Goal: Task Accomplishment & Management: Complete application form

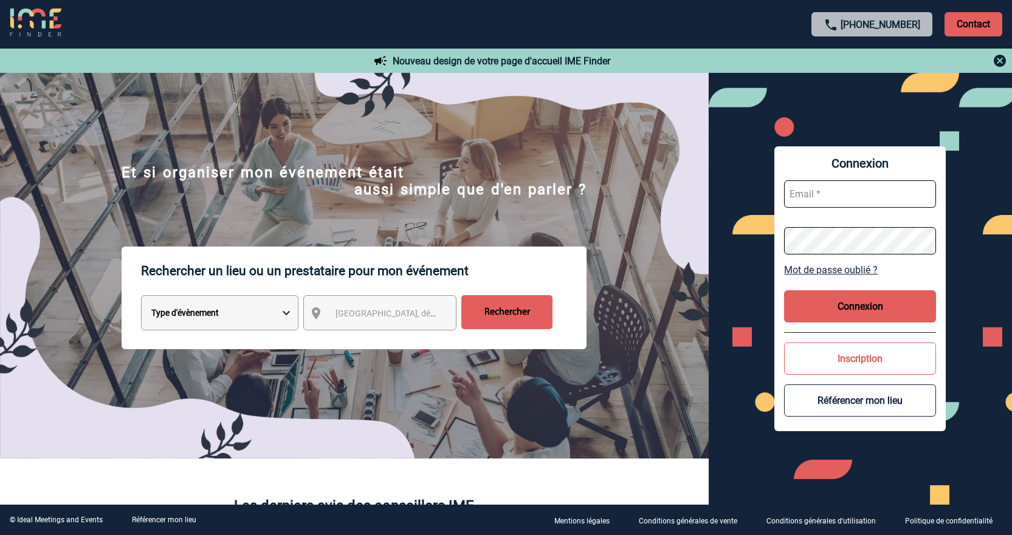
type input "jnetobogalho@ime-groupe.com"
click at [903, 296] on button "Connexion" at bounding box center [860, 306] width 152 height 32
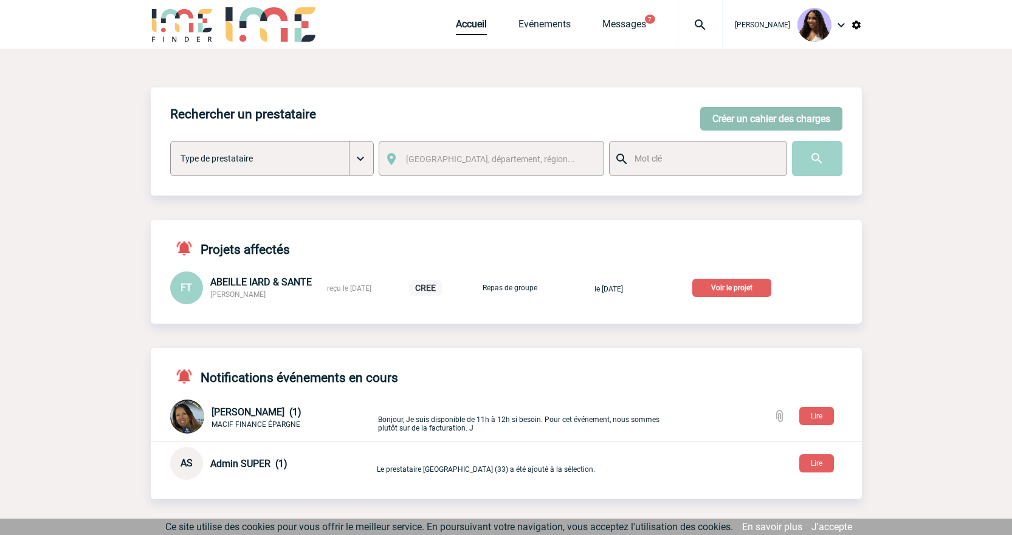
click at [784, 116] on button "Créer un cahier des charges" at bounding box center [771, 119] width 142 height 24
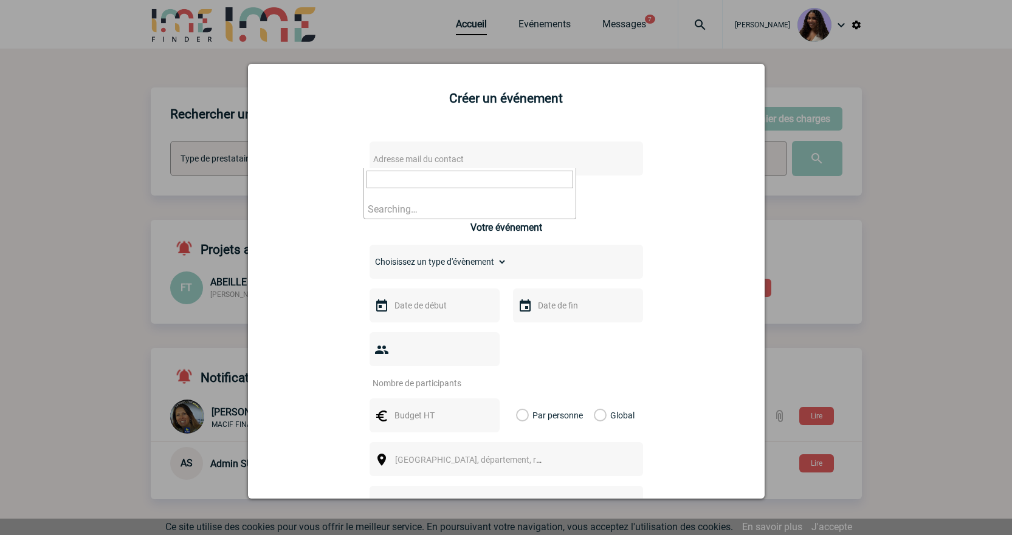
click at [405, 166] on span "Adresse mail du contact" at bounding box center [474, 159] width 213 height 17
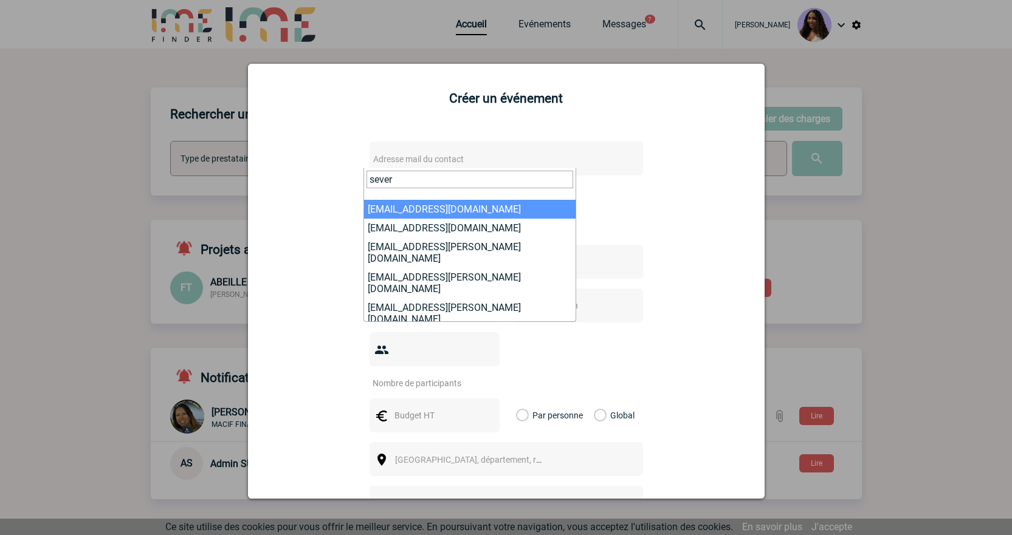
drag, startPoint x: 411, startPoint y: 182, endPoint x: 351, endPoint y: 182, distance: 60.1
click at [351, 182] on body "[PERSON_NAME] Accueil Evénements 7" at bounding box center [506, 403] width 1012 height 807
paste input "trindade@macif.f"
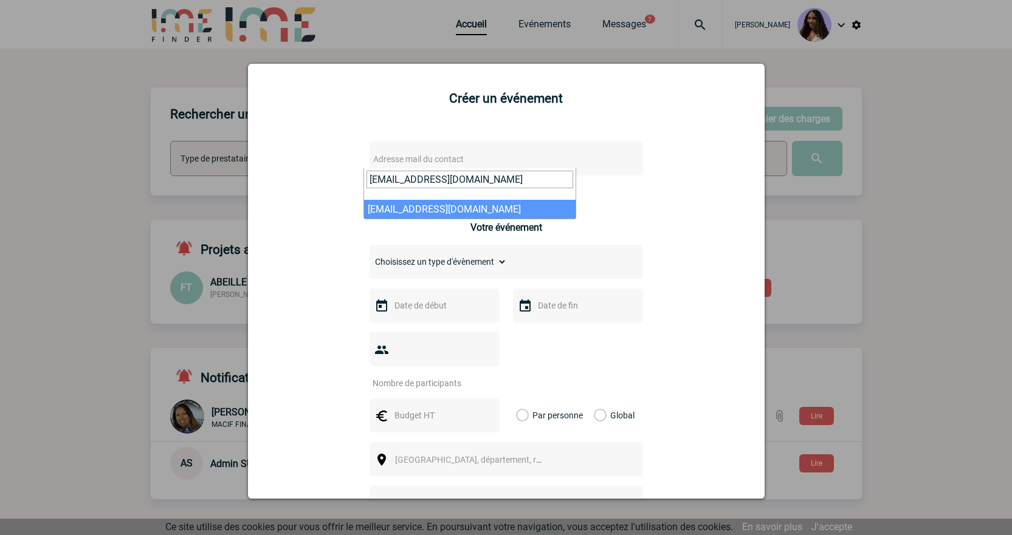
type input "[EMAIL_ADDRESS][DOMAIN_NAME]"
select select "127351"
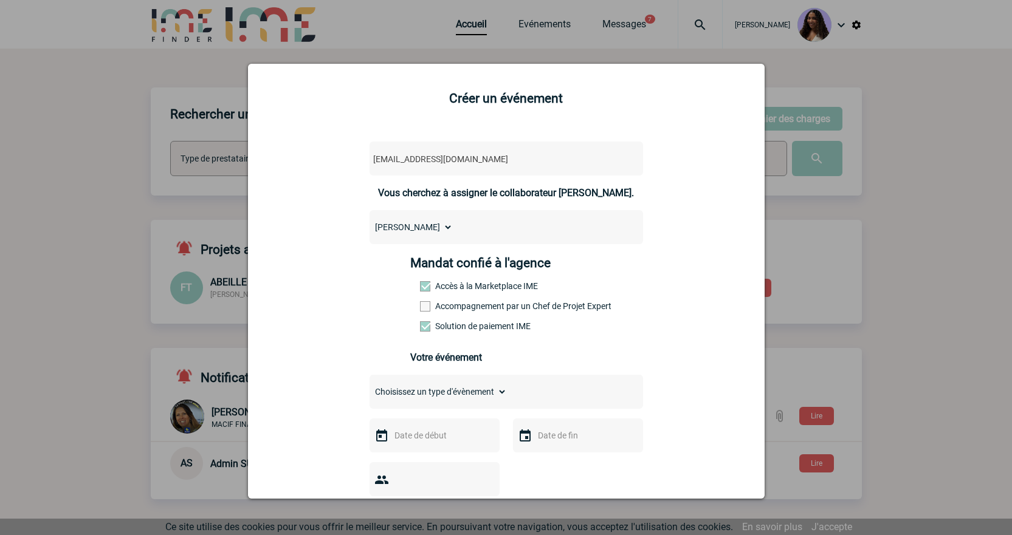
click at [453, 301] on div "Mandat confié à l'agence Accès à la Marketplace IME Accompagnement par un Chef …" at bounding box center [505, 298] width 191 height 84
click at [452, 305] on label "Accompagnement par un Chef de Projet Expert" at bounding box center [446, 306] width 53 height 10
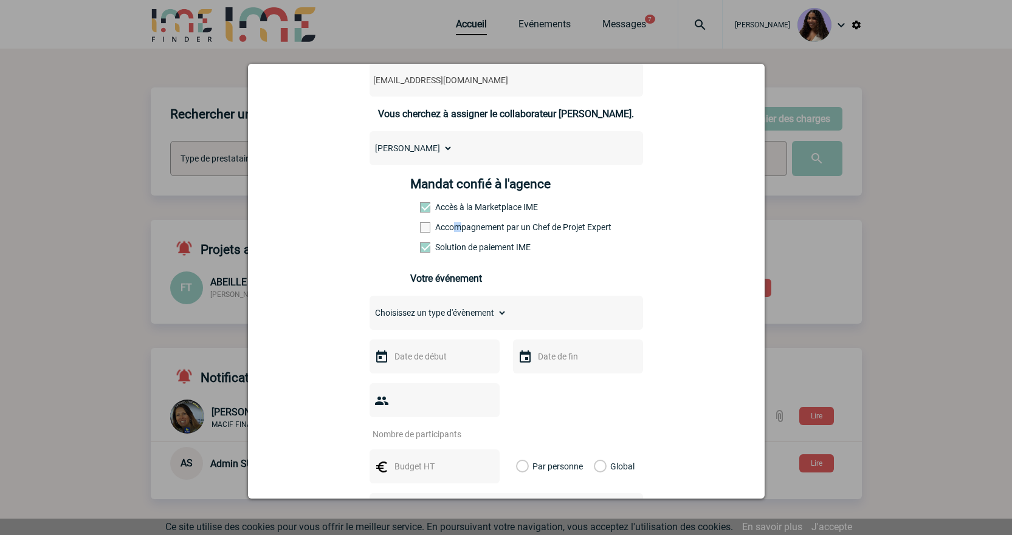
scroll to position [81, 0]
click at [427, 224] on label "Accompagnement par un Chef de Projet Expert" at bounding box center [446, 226] width 53 height 10
click at [0, 0] on input "Accompagnement par un Chef de Projet Expert" at bounding box center [0, 0] width 0 height 0
click at [426, 318] on select "Choisissez un type d'évènement Séminaire avec nuitée Séminaire sans nuitée Repa…" at bounding box center [437, 311] width 137 height 17
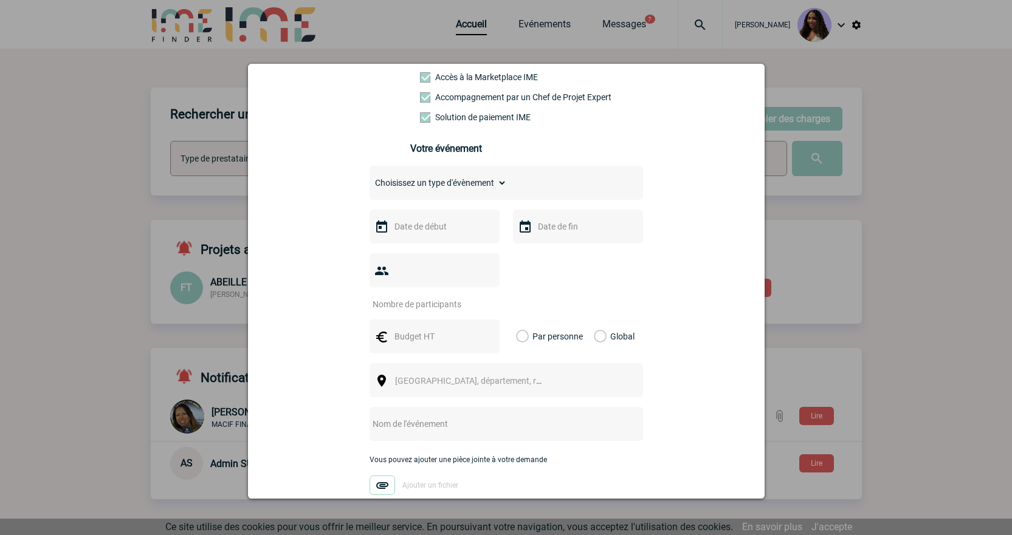
scroll to position [223, 0]
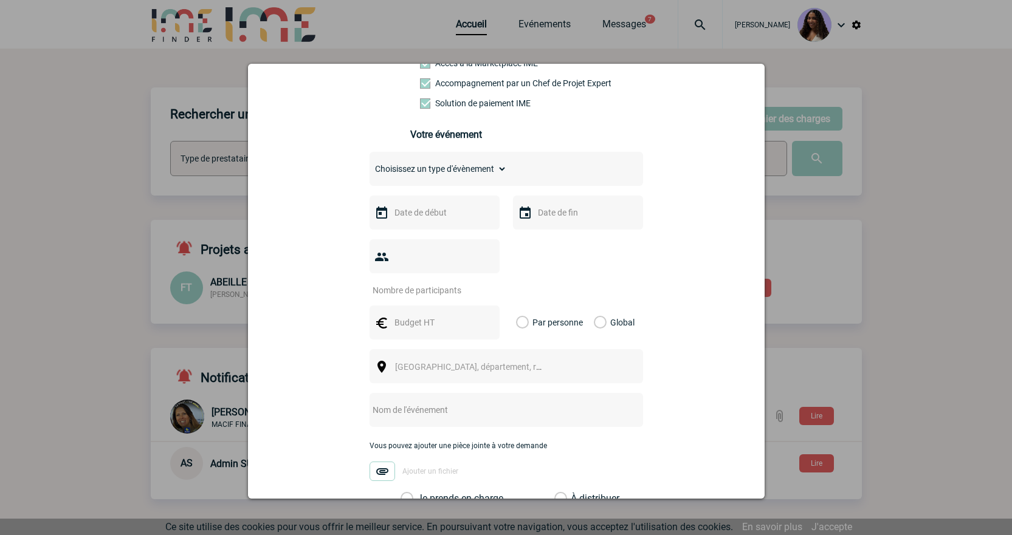
click at [407, 402] on input "text" at bounding box center [489, 410] width 241 height 16
paste input "réunion les jeudi 27 et vendredi 28 Novembre"
click at [372, 402] on input "réunion les jeudi 27 et vendredi 28 Novembre" at bounding box center [489, 410] width 241 height 16
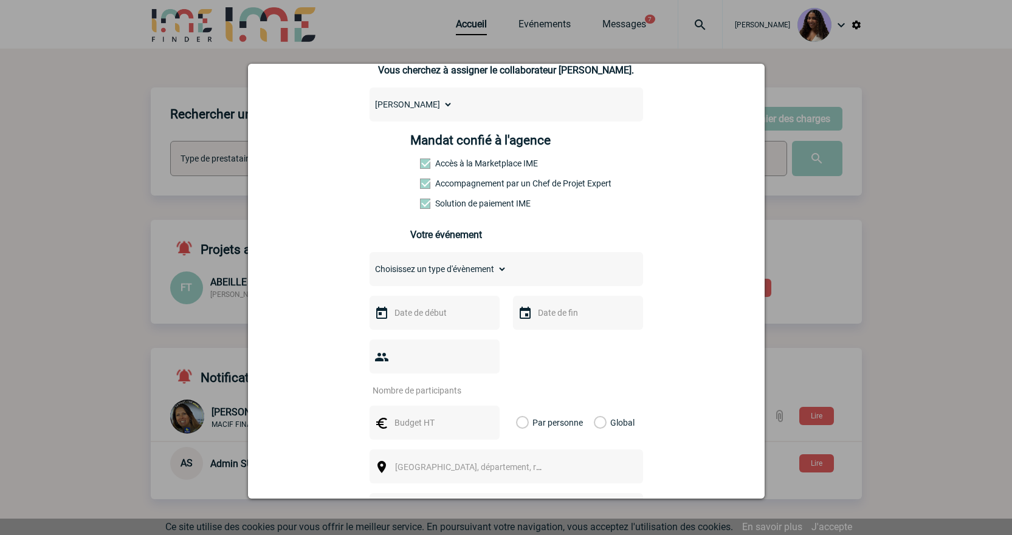
scroll to position [122, 0]
type input "Réunion les jeudi 27 et vendredi 28 Novembre"
click at [453, 319] on input "text" at bounding box center [433, 314] width 84 height 16
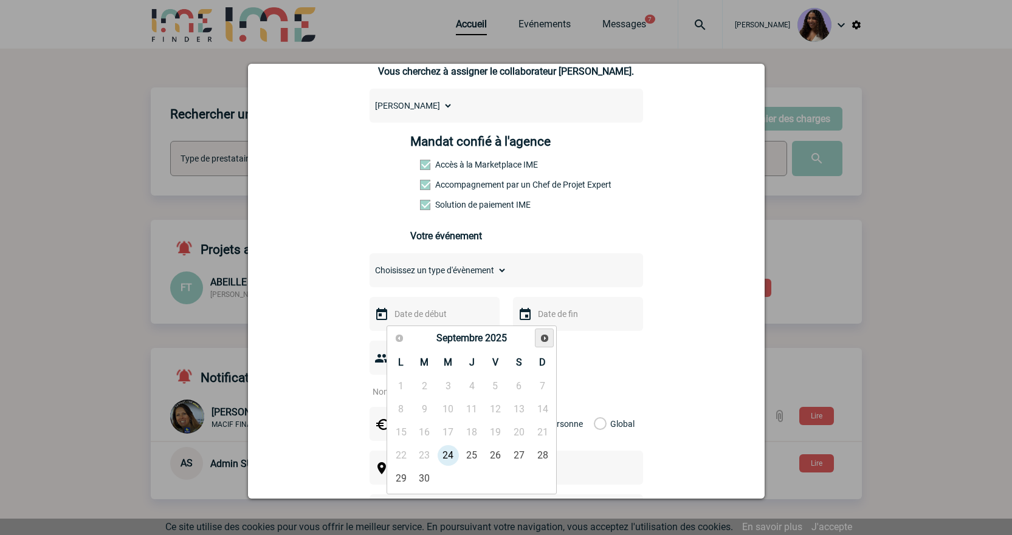
click at [550, 335] on link "Suivant" at bounding box center [544, 338] width 19 height 19
click at [466, 477] on link "27" at bounding box center [471, 479] width 22 height 22
type input "[DATE]"
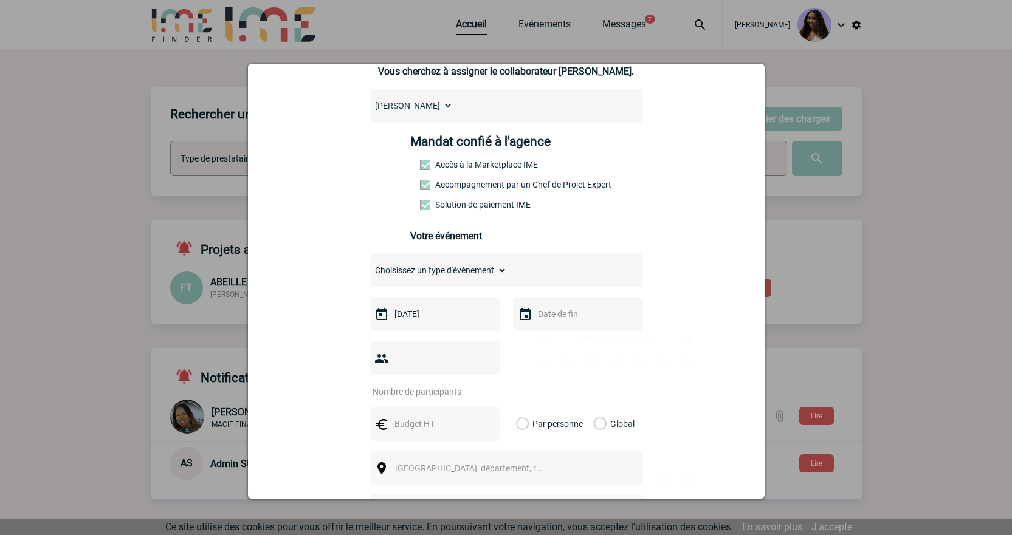
click at [576, 320] on input "text" at bounding box center [577, 314] width 84 height 16
click at [637, 476] on link "28" at bounding box center [639, 479] width 22 height 22
type input "[DATE]"
click at [435, 384] on input "number" at bounding box center [426, 392] width 114 height 16
type input "26"
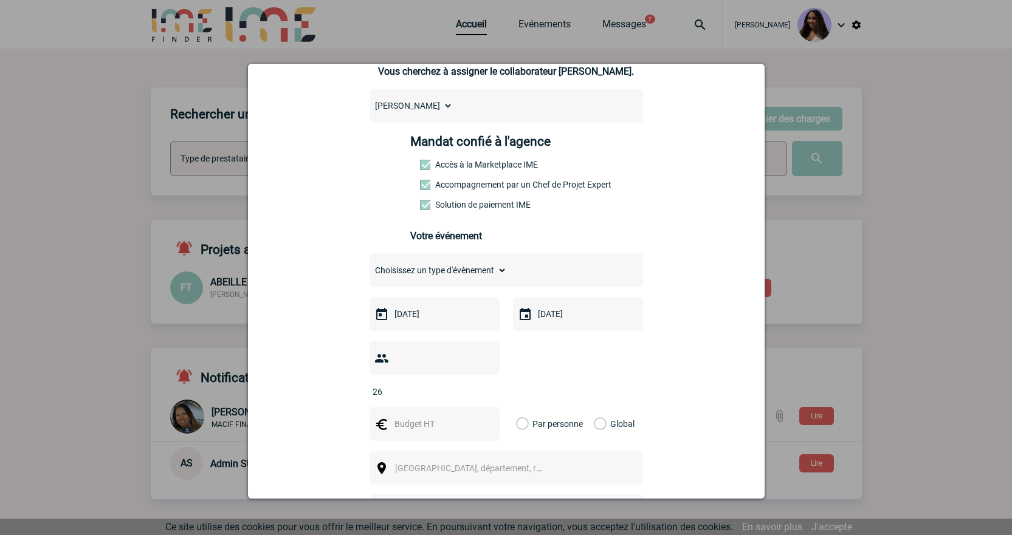
click at [656, 302] on div "[EMAIL_ADDRESS][DOMAIN_NAME] [EMAIL_ADDRESS][DOMAIN_NAME] Vous cherchez à assig…" at bounding box center [506, 387] width 486 height 757
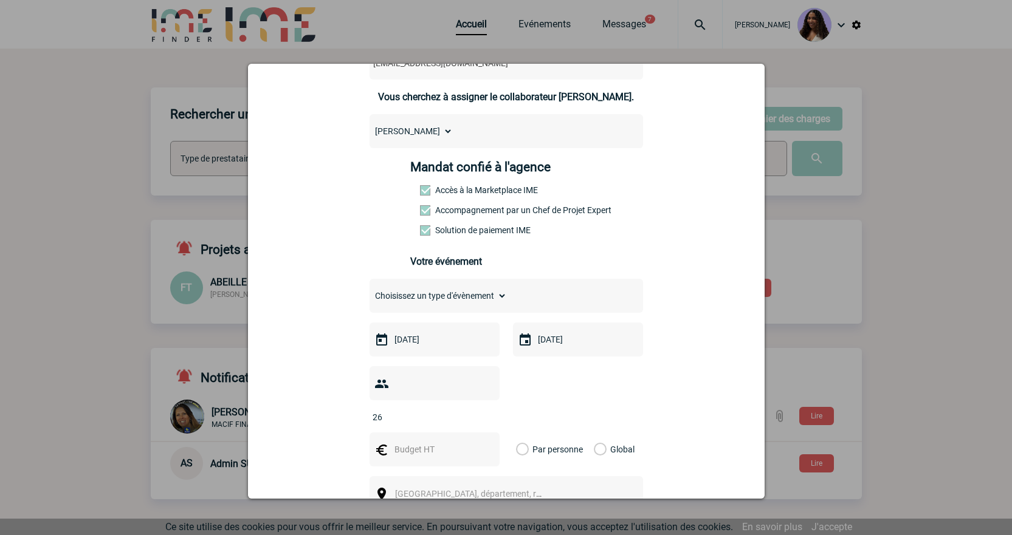
scroll to position [81, 0]
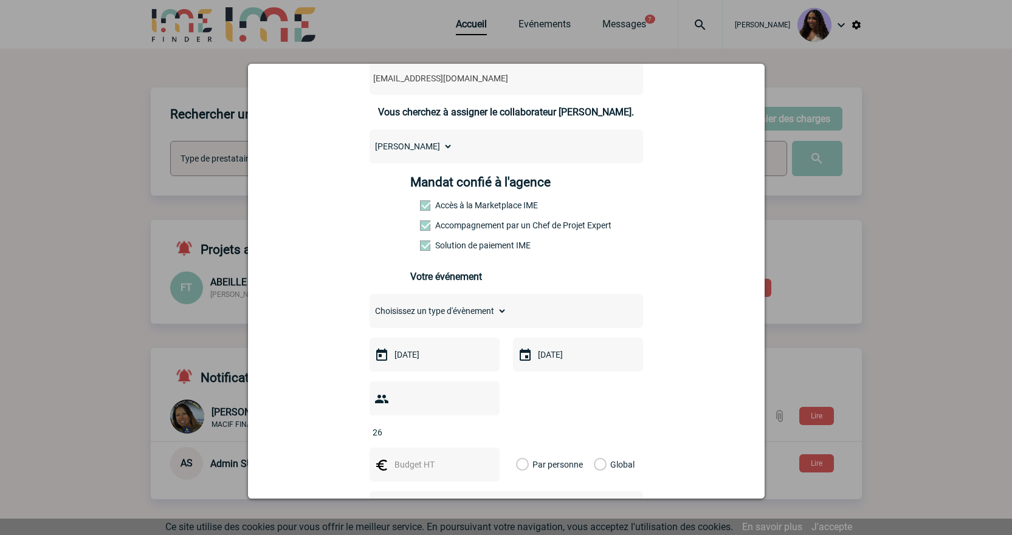
click at [483, 302] on div "Choisissez un type d'évènement Séminaire avec nuitée Séminaire sans nuitée Repa…" at bounding box center [505, 311] width 273 height 34
click at [488, 315] on select "Choisissez un type d'évènement Séminaire avec nuitée Séminaire sans nuitée Repa…" at bounding box center [437, 311] width 137 height 17
select select "1"
click at [369, 306] on select "Choisissez un type d'évènement Séminaire avec nuitée Séminaire sans nuitée Repa…" at bounding box center [437, 311] width 137 height 17
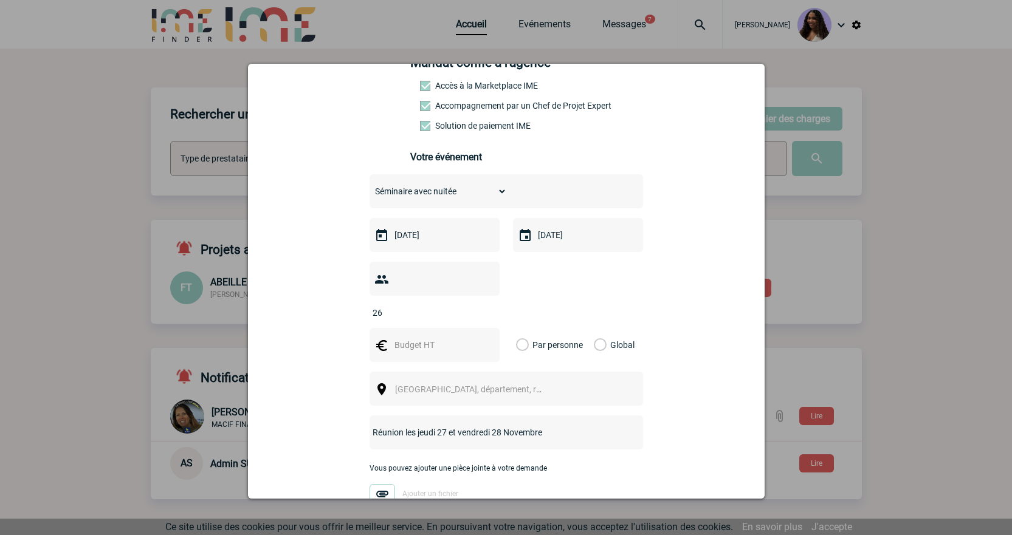
scroll to position [202, 0]
click at [601, 326] on label "Global" at bounding box center [598, 343] width 8 height 34
click at [0, 0] on input "Global" at bounding box center [0, 0] width 0 height 0
click at [419, 335] on input "text" at bounding box center [433, 343] width 84 height 16
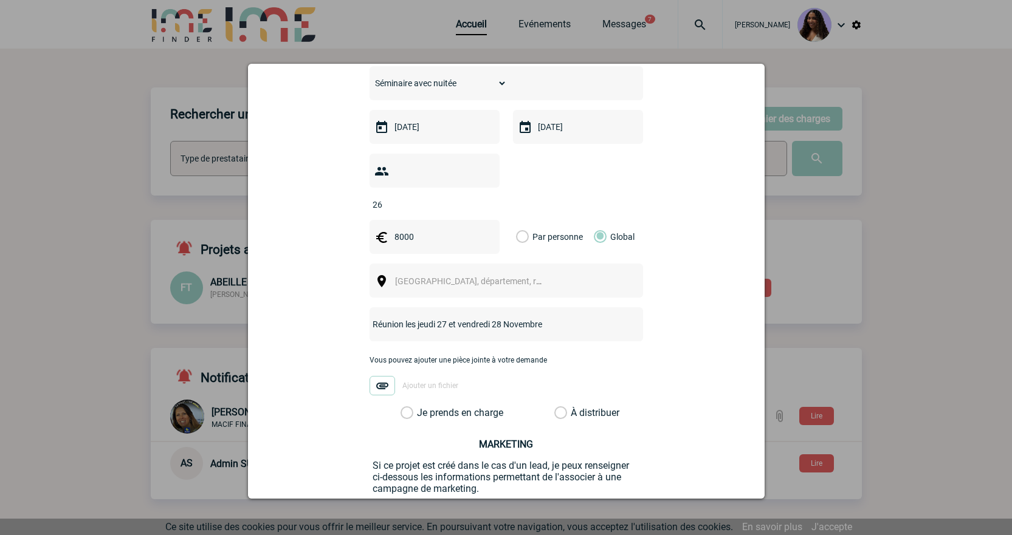
scroll to position [324, 0]
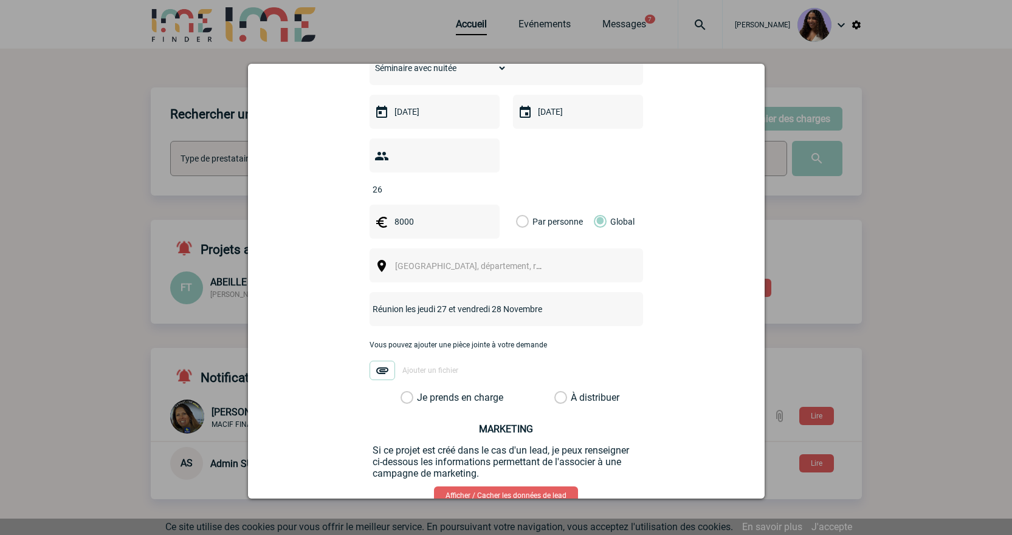
type input "8000"
click at [433, 261] on span "[GEOGRAPHIC_DATA], département, région..." at bounding box center [479, 266] width 169 height 10
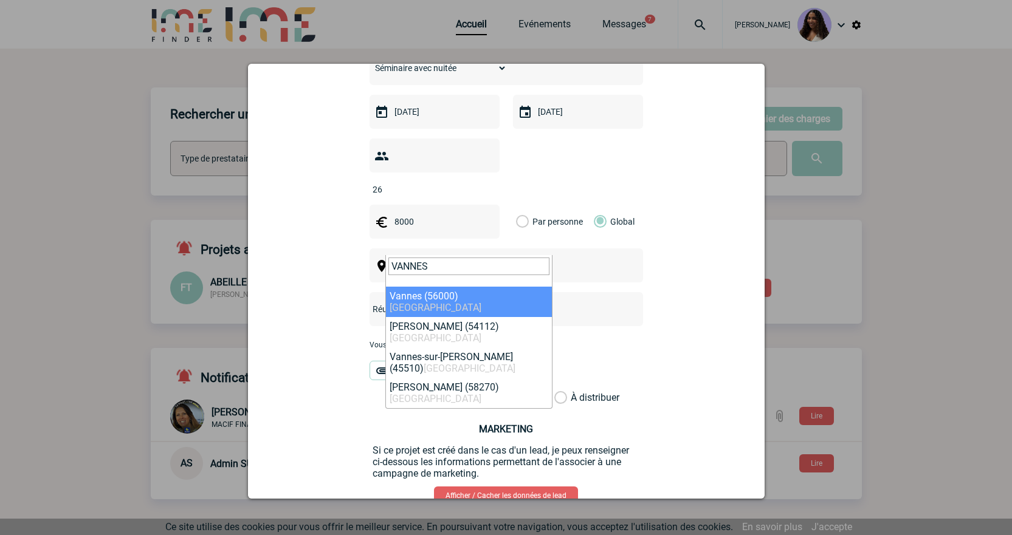
type input "VANNES"
click at [443, 286] on span "VANNES" at bounding box center [469, 271] width 166 height 32
select select "2591"
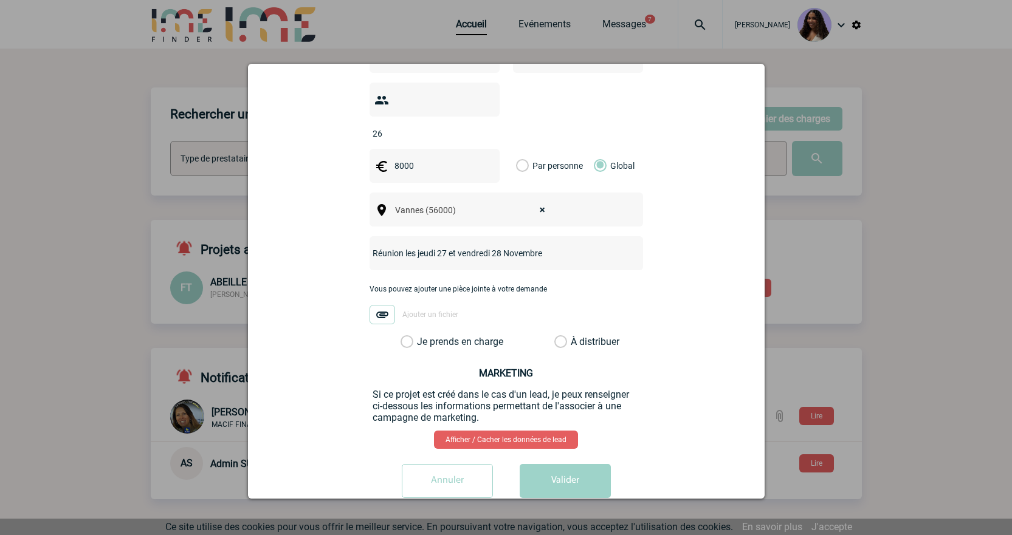
scroll to position [387, 0]
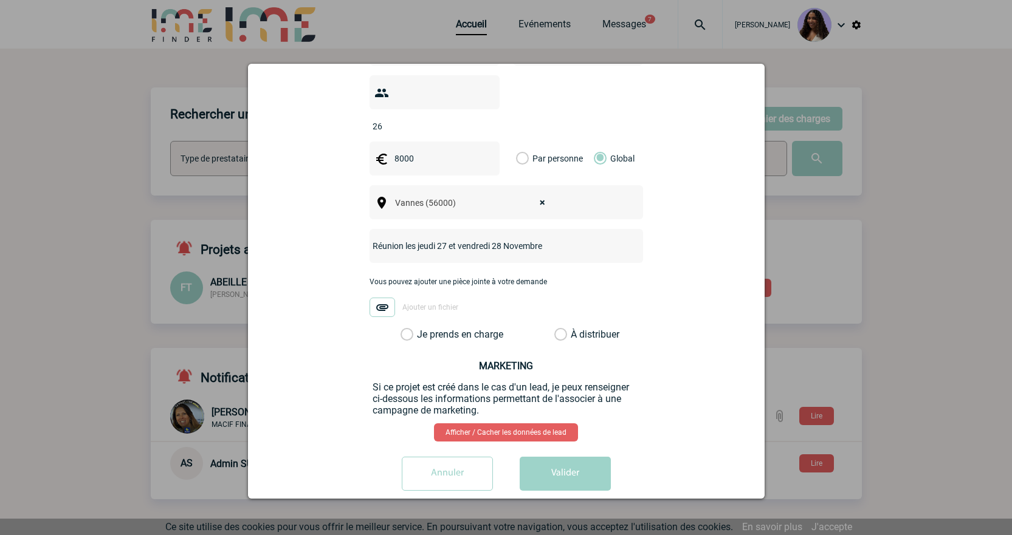
click at [421, 329] on label "Je prends en charge" at bounding box center [410, 335] width 21 height 12
click at [0, 0] on input "Je prends en charge" at bounding box center [0, 0] width 0 height 0
click at [532, 457] on button "Valider" at bounding box center [564, 474] width 91 height 34
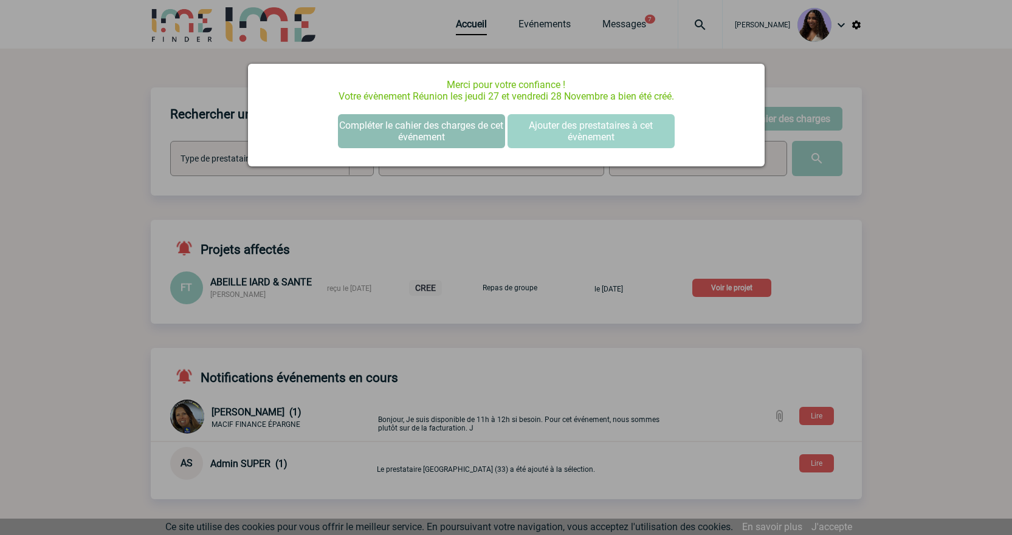
click at [431, 124] on button "Compléter le cahier des charges de cet événement" at bounding box center [421, 131] width 167 height 34
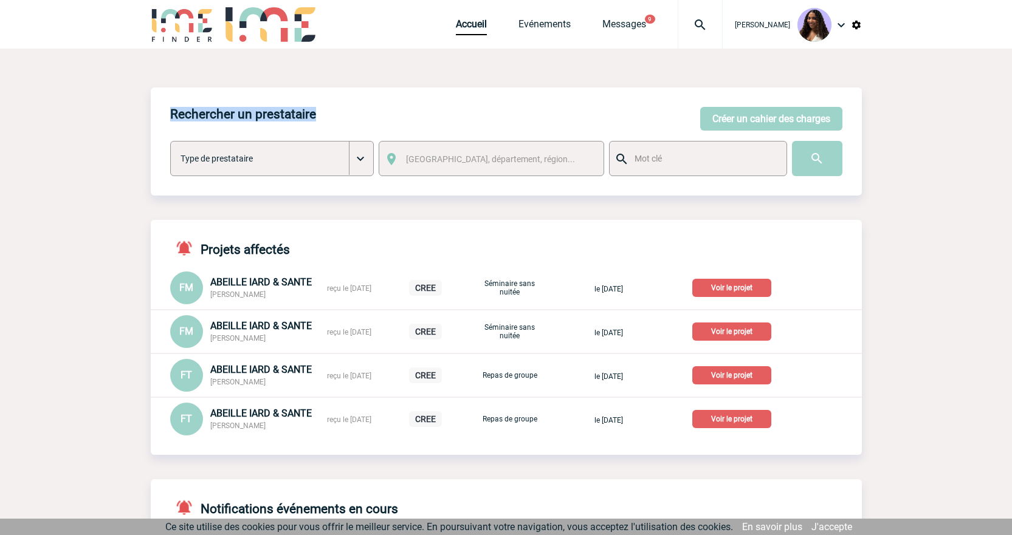
drag, startPoint x: 373, startPoint y: 83, endPoint x: 360, endPoint y: 94, distance: 16.8
click at [360, 94] on div "Rechercher un prestataire [PERSON_NAME] un cahier des charges [PERSON_NAME] un …" at bounding box center [506, 537] width 711 height 977
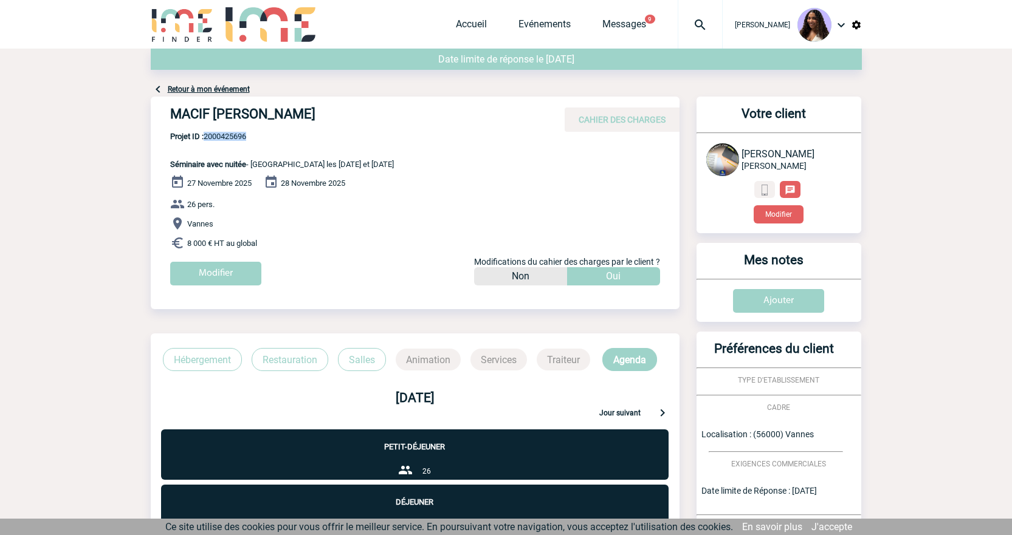
drag, startPoint x: 265, startPoint y: 133, endPoint x: 206, endPoint y: 136, distance: 59.6
click at [206, 136] on span "Projet ID : 2000425696" at bounding box center [282, 136] width 224 height 9
copy span "2000425696"
drag, startPoint x: 377, startPoint y: 112, endPoint x: 170, endPoint y: 111, distance: 207.2
click at [170, 111] on h4 "MACIF SAM - Séverine TRINDADE" at bounding box center [352, 116] width 365 height 21
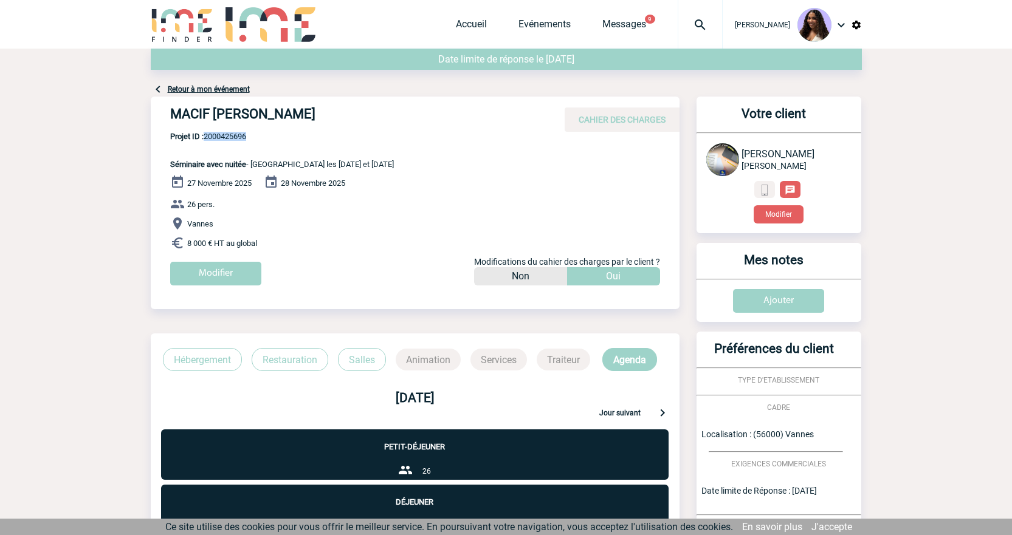
copy h4 "MACIF SAM - Séverine TRINDADE"
click at [412, 103] on div "MACIF SAM - Séverine TRINDADE CAHIER DES CHARGES" at bounding box center [415, 114] width 529 height 35
drag, startPoint x: 394, startPoint y: 111, endPoint x: 152, endPoint y: 113, distance: 241.2
click at [152, 113] on div "MACIF SAM - Séverine TRINDADE CAHIER DES CHARGES" at bounding box center [415, 114] width 529 height 35
copy h4 "MACIF SAM - Séverine TRINDADE"
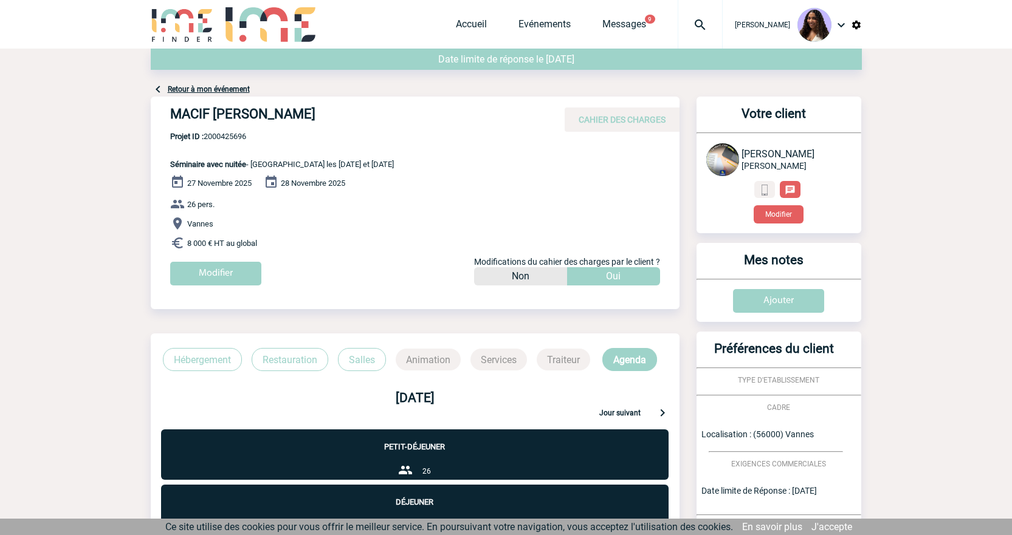
click at [258, 125] on h4 "MACIF SAM - Séverine TRINDADE" at bounding box center [352, 116] width 365 height 21
drag, startPoint x: 260, startPoint y: 135, endPoint x: 208, endPoint y: 138, distance: 52.3
click at [208, 138] on span "Projet ID : 2000425696" at bounding box center [282, 136] width 224 height 9
copy span "2000425696"
